Goal: Contribute content: Add original content to the website for others to see

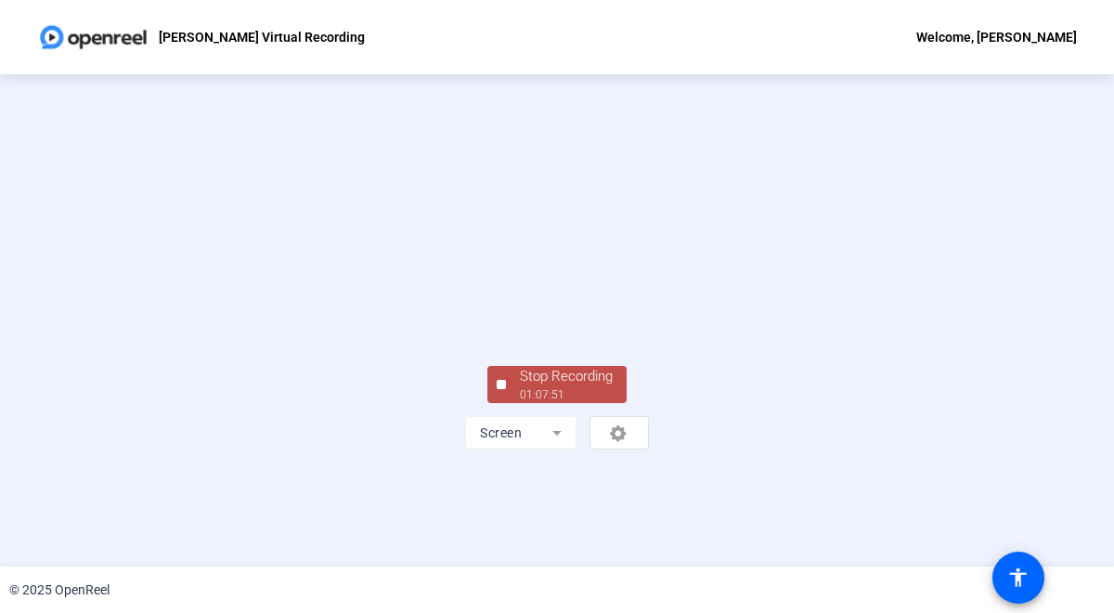
scroll to position [91, 0]
click at [565, 387] on div "Stop Recording" at bounding box center [566, 376] width 93 height 21
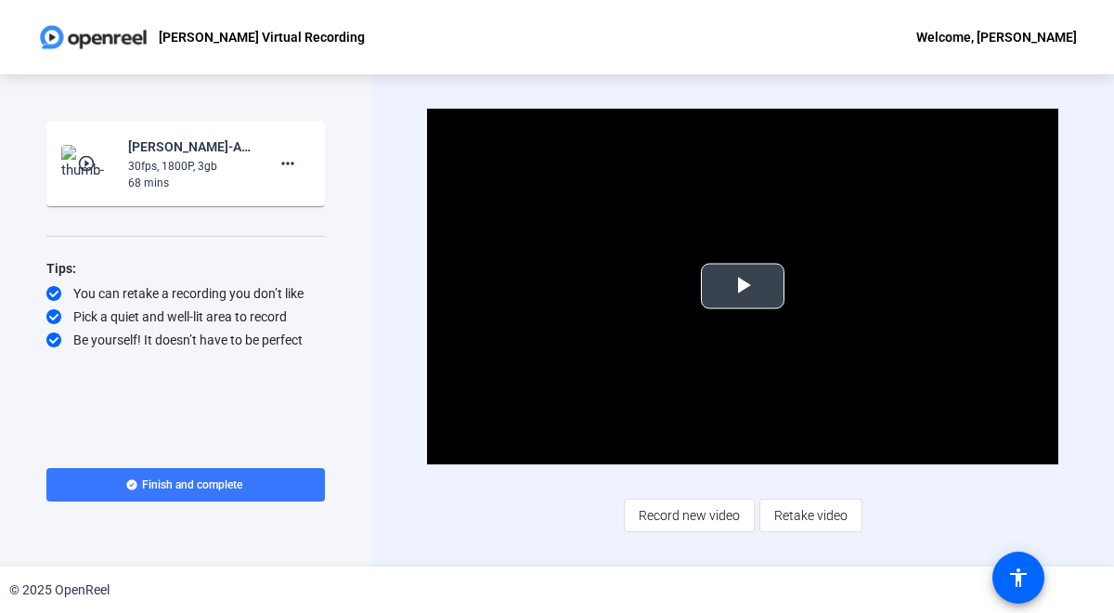
click at [743, 286] on span "Video Player" at bounding box center [743, 286] width 0 height 0
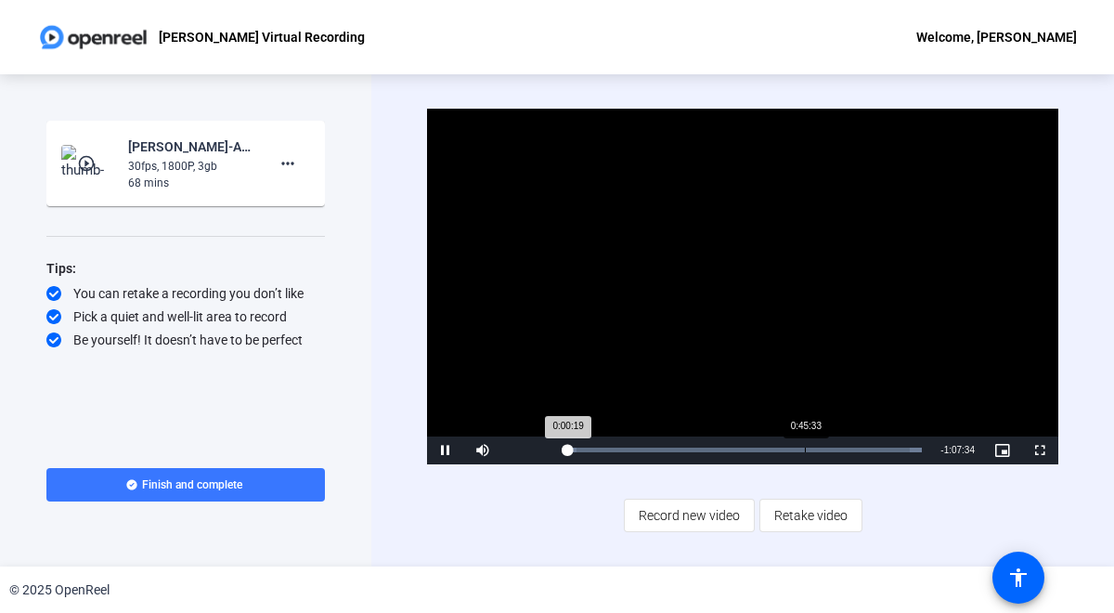
click at [805, 444] on div "Loaded : 100.00% 0:45:33 0:00:19" at bounding box center [744, 450] width 374 height 28
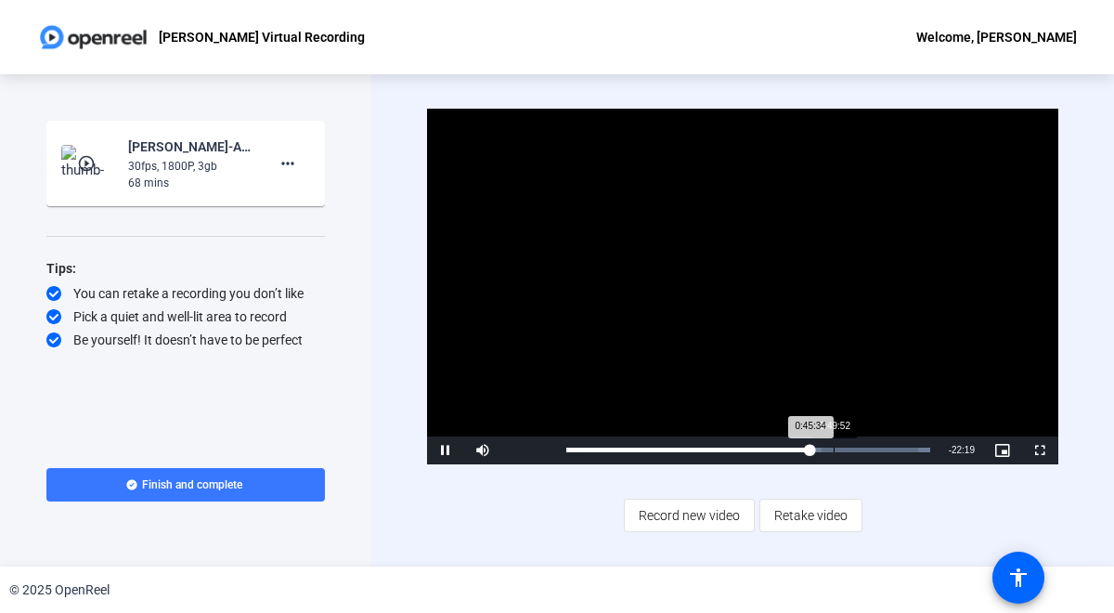
click at [833, 445] on div "Loaded : 100.00% 0:49:52 0:45:34" at bounding box center [748, 450] width 383 height 28
click at [857, 446] on div "Loaded : 100.00% 0:54:12 0:49:53" at bounding box center [748, 450] width 383 height 28
click at [877, 447] on div "Loaded : 100.00% 0:57:50 0:54:25" at bounding box center [750, 450] width 387 height 28
click at [905, 449] on div "1:02:25" at bounding box center [905, 450] width 1 height 5
click at [936, 447] on div "Loaded : 100.00% 1:07:53 1:03:44" at bounding box center [750, 450] width 387 height 28
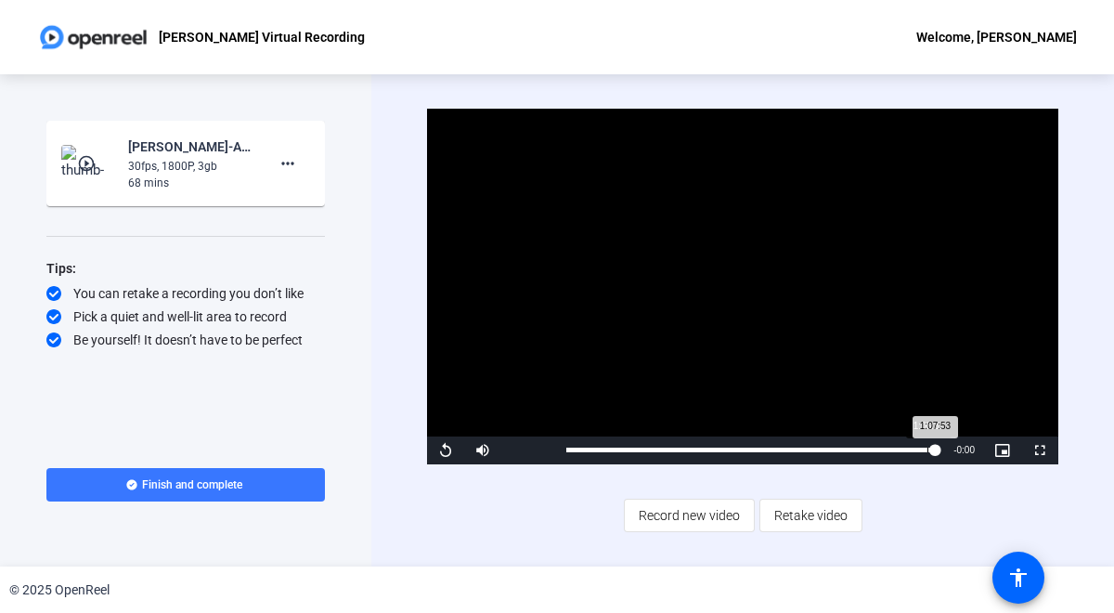
click at [928, 448] on div "1:07:53" at bounding box center [750, 450] width 369 height 5
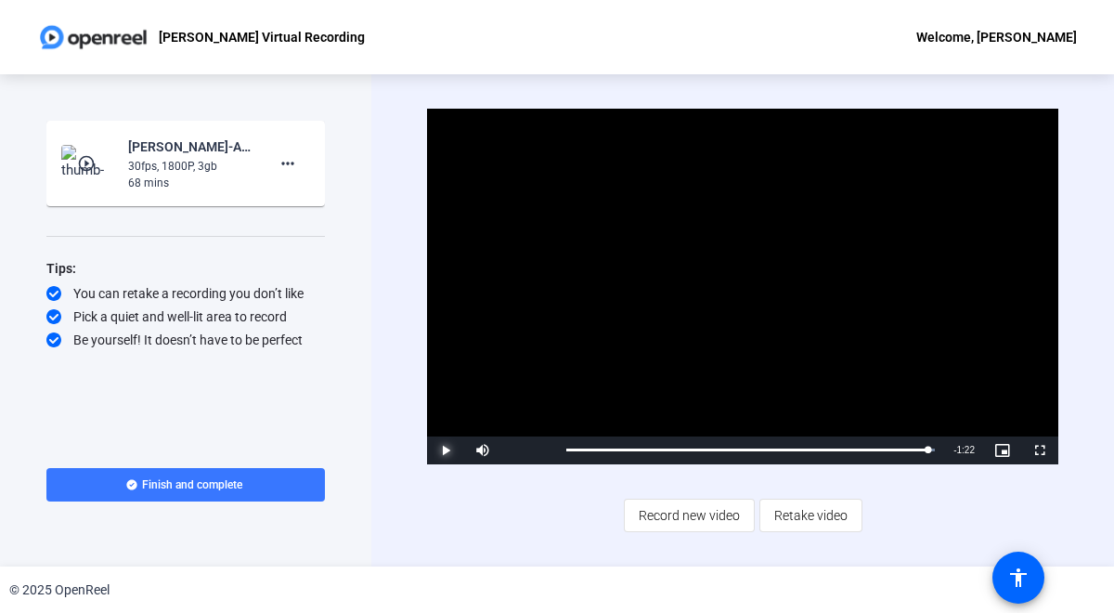
click at [443, 450] on span "Video Player" at bounding box center [445, 450] width 37 height 0
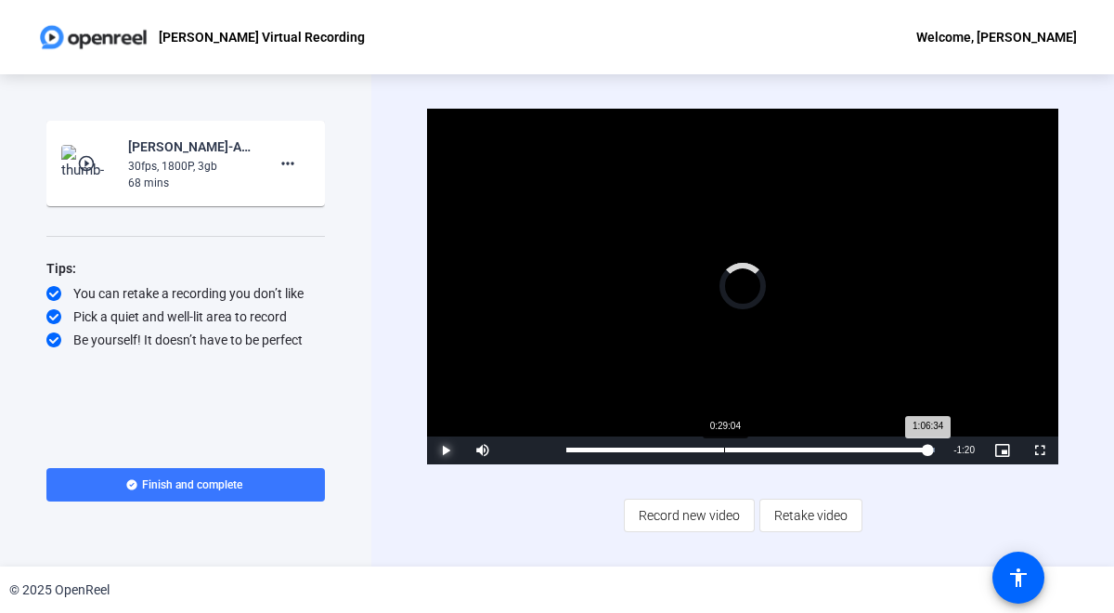
click at [724, 446] on div "Loaded : 100.00% 0:29:04 1:06:34" at bounding box center [750, 450] width 387 height 28
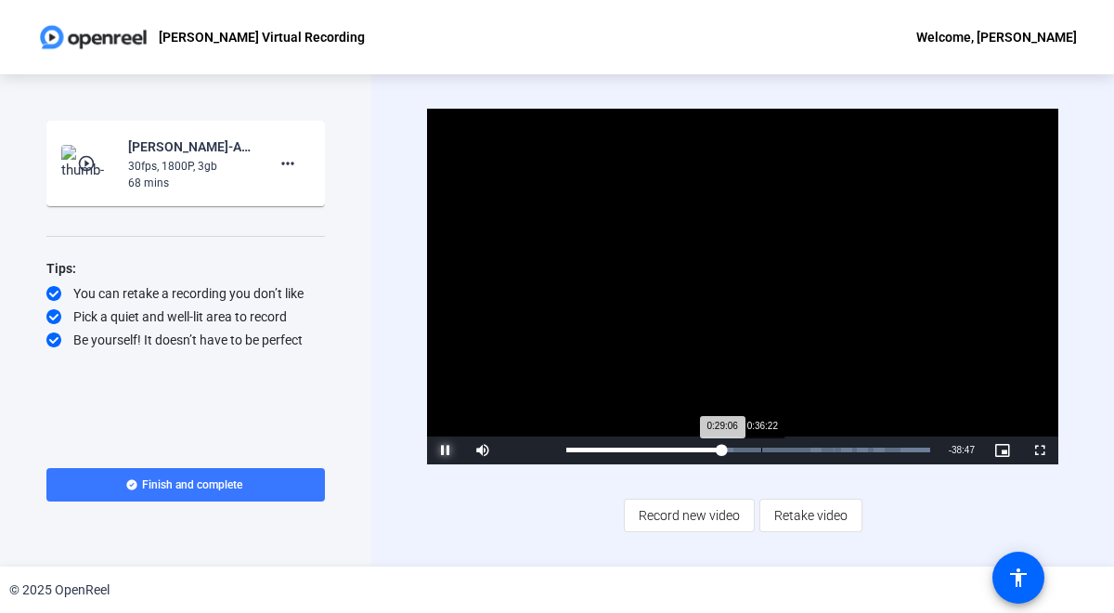
click at [760, 446] on div "Loaded : 100.00% 0:36:22 0:29:06" at bounding box center [748, 450] width 383 height 28
click at [777, 447] on div "Loaded : 100.00% 0:39:18 0:36:23" at bounding box center [748, 450] width 383 height 28
click at [771, 452] on div "0:38:06" at bounding box center [668, 450] width 204 height 5
click at [771, 452] on div "0:38:08" at bounding box center [668, 450] width 204 height 5
click at [447, 450] on span "Video Player" at bounding box center [445, 450] width 37 height 0
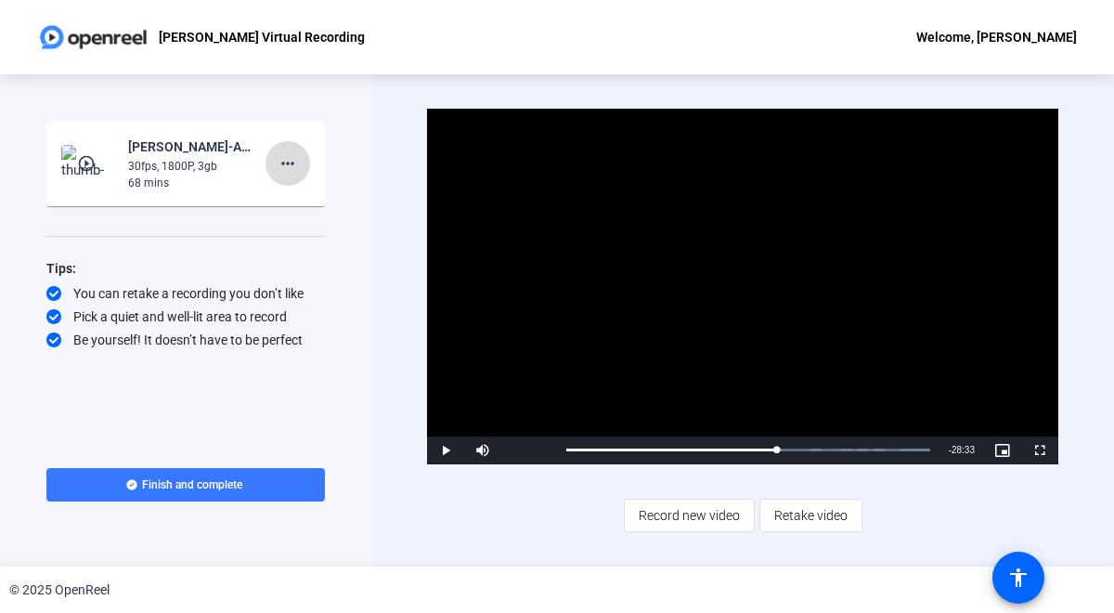
click at [281, 159] on mat-icon "more_horiz" at bounding box center [288, 163] width 22 height 22
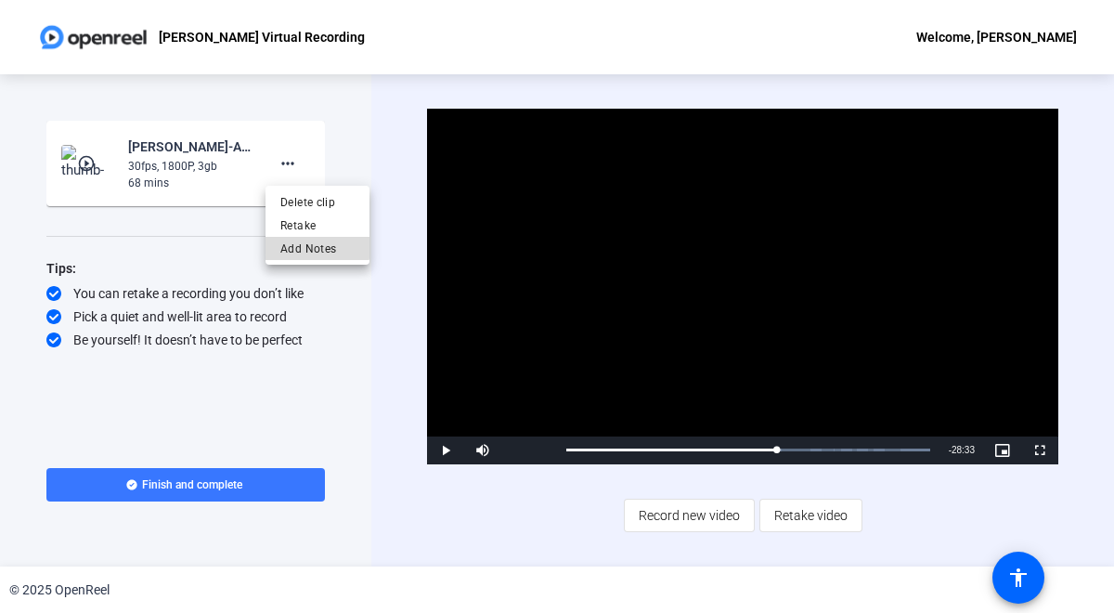
click at [316, 244] on span "Add Notes" at bounding box center [317, 249] width 74 height 22
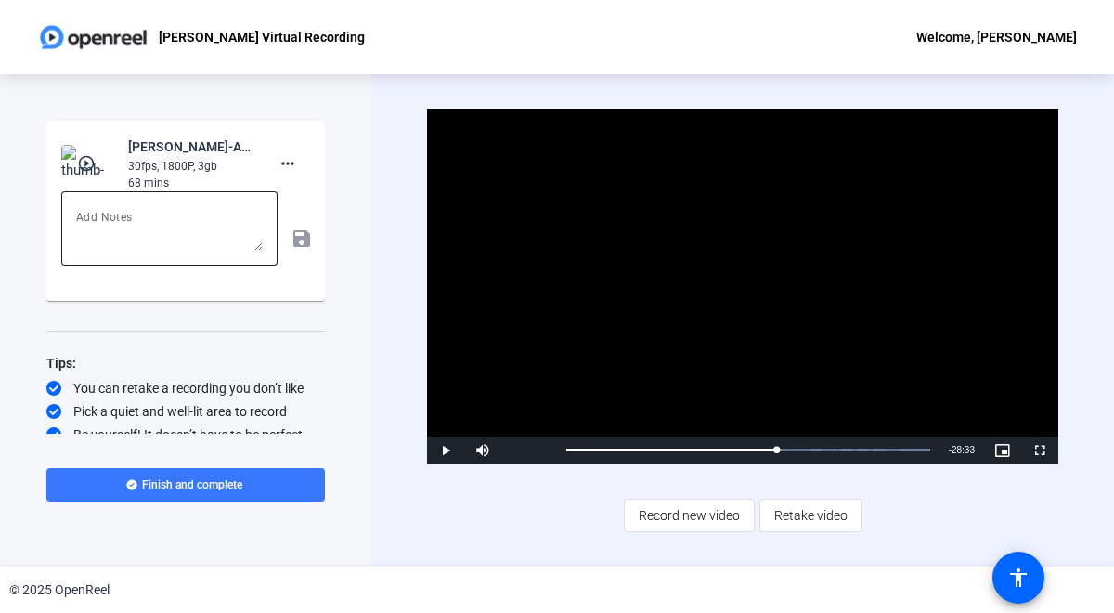
click at [184, 213] on textarea at bounding box center [169, 228] width 187 height 45
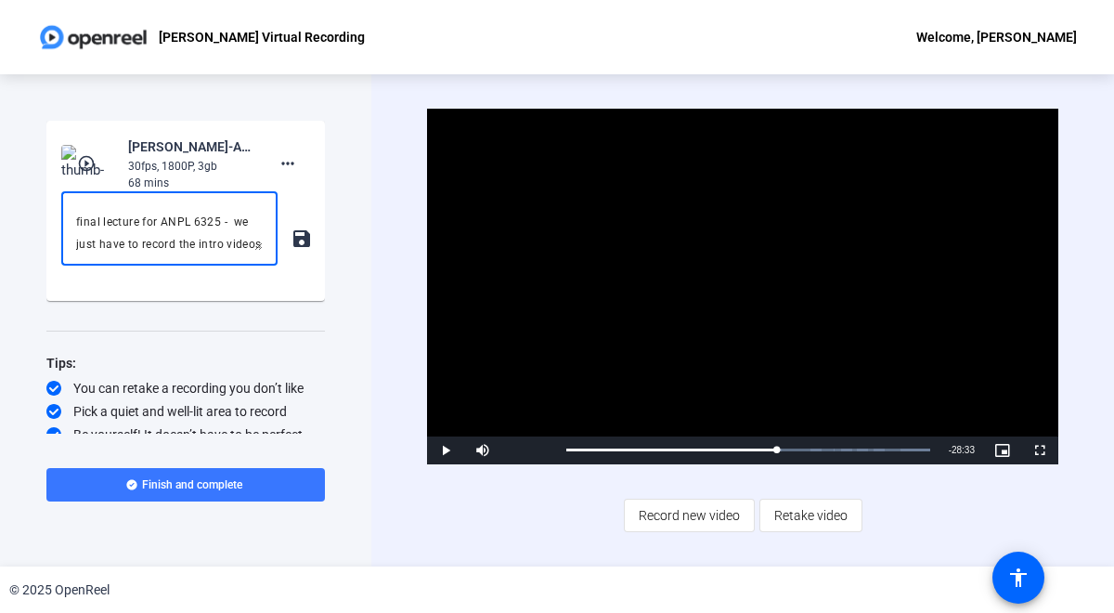
scroll to position [129, 0]
type textarea "Hello team. At 39:00 (about there) I role a video Crisis Readiness in the AI Er…"
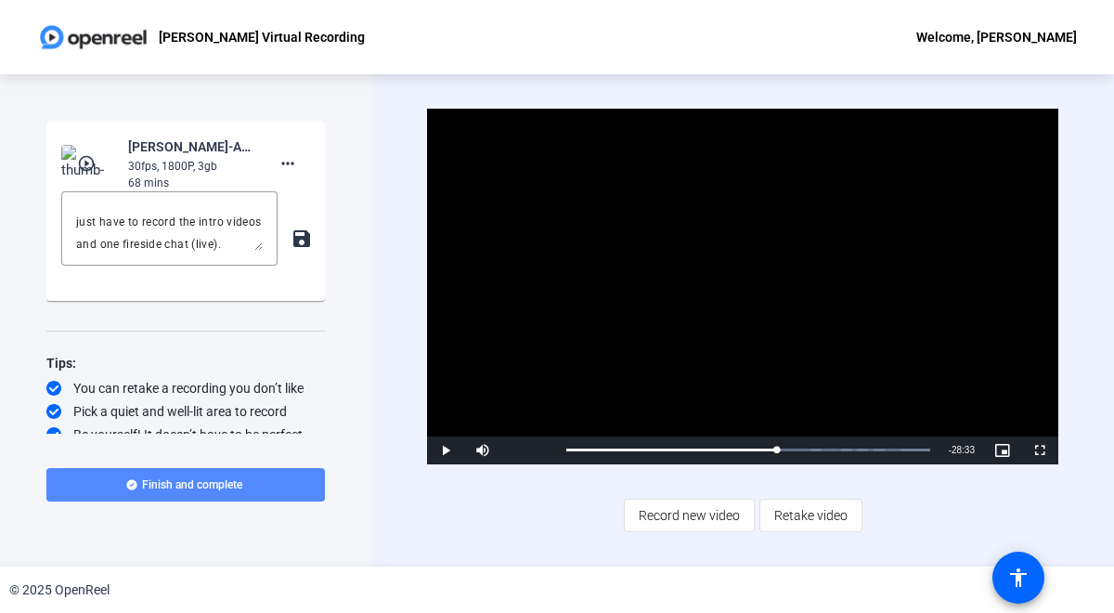
click at [199, 486] on span "Finish and complete" at bounding box center [192, 484] width 100 height 15
